Goal: Find specific page/section: Find specific page/section

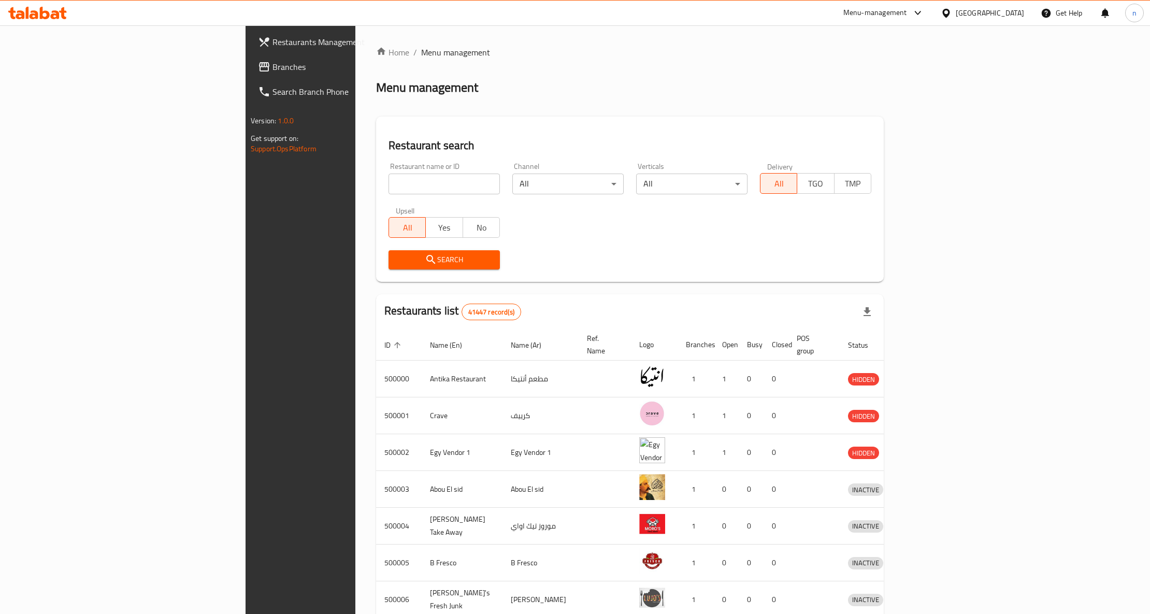
click at [273, 65] on span "Branches" at bounding box center [351, 67] width 157 height 12
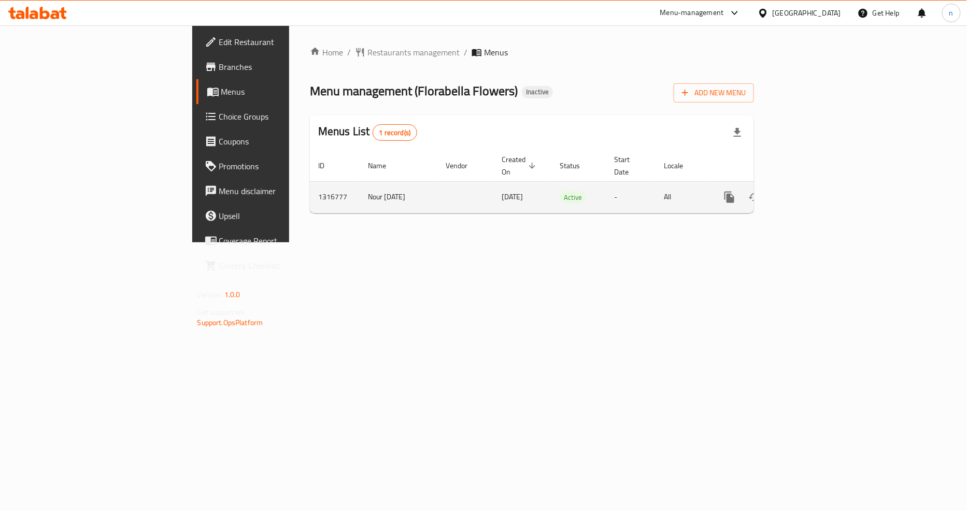
click at [810, 191] on icon "enhanced table" at bounding box center [804, 197] width 12 height 12
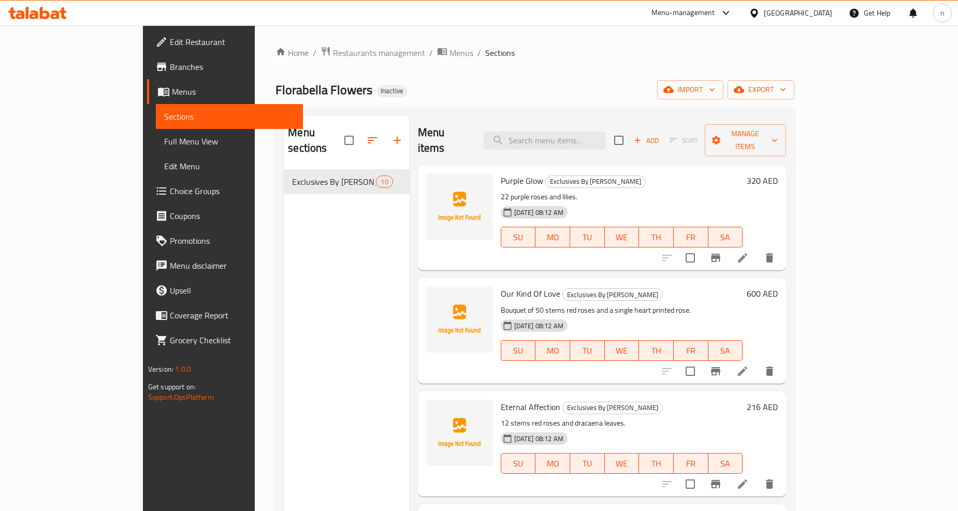
click at [170, 68] on span "Branches" at bounding box center [232, 67] width 125 height 12
